Goal: Find specific page/section

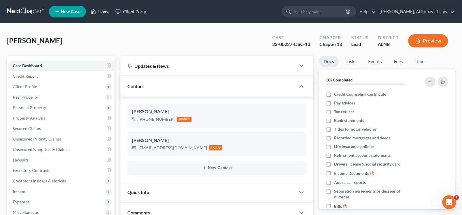
drag, startPoint x: 105, startPoint y: 11, endPoint x: 232, endPoint y: 43, distance: 131.4
click at [105, 11] on link "Home" at bounding box center [100, 11] width 25 height 10
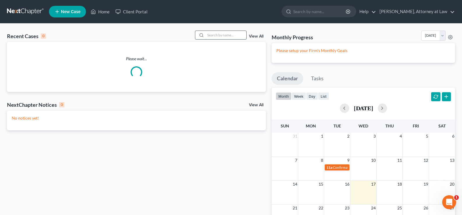
click at [219, 36] on input "search" at bounding box center [225, 35] width 41 height 8
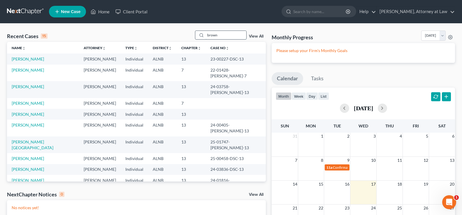
type input "brown"
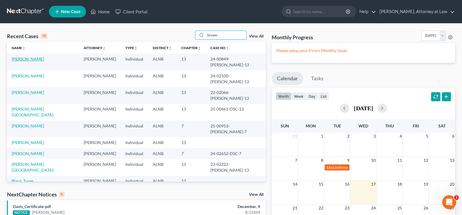
click at [23, 59] on link "[PERSON_NAME]" at bounding box center [28, 58] width 32 height 5
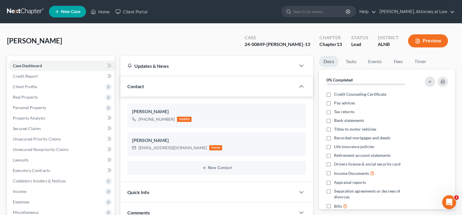
click at [218, 38] on div "[PERSON_NAME] Upgraded Case 24-00849-[PERSON_NAME]-13 Chapter Chapter 13 Status…" at bounding box center [231, 43] width 448 height 25
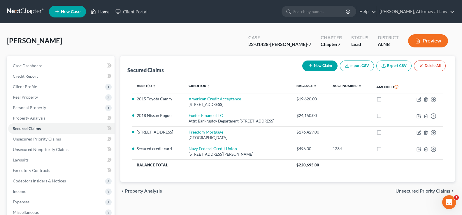
click at [102, 12] on link "Home" at bounding box center [100, 11] width 25 height 10
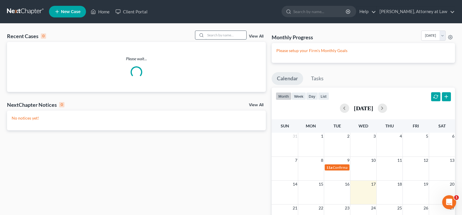
click at [225, 34] on input "search" at bounding box center [225, 35] width 41 height 8
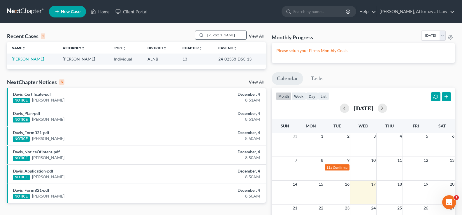
drag, startPoint x: 220, startPoint y: 32, endPoint x: 204, endPoint y: 33, distance: 16.3
click at [204, 33] on div "[PERSON_NAME]" at bounding box center [221, 35] width 52 height 9
type input "[PERSON_NAME]"
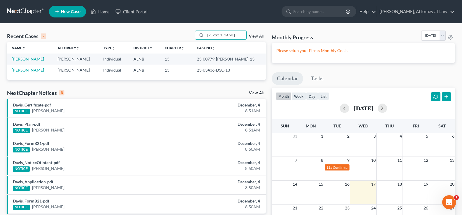
click at [35, 71] on link "[PERSON_NAME]" at bounding box center [28, 70] width 32 height 5
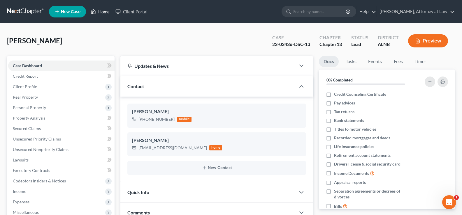
click at [111, 14] on link "Home" at bounding box center [100, 11] width 25 height 10
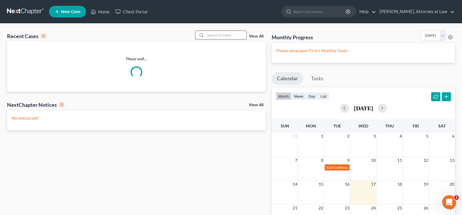
drag, startPoint x: 221, startPoint y: 35, endPoint x: 219, endPoint y: 32, distance: 3.4
click at [220, 35] on input "search" at bounding box center [225, 35] width 41 height 8
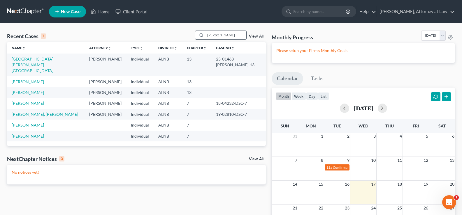
type input "[PERSON_NAME]"
